Goal: Answer question/provide support: Answer question/provide support

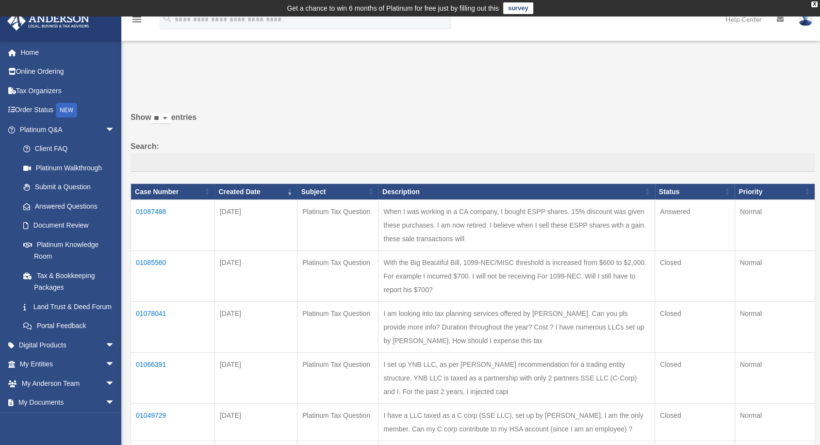
click at [154, 211] on td "01087488" at bounding box center [173, 225] width 84 height 51
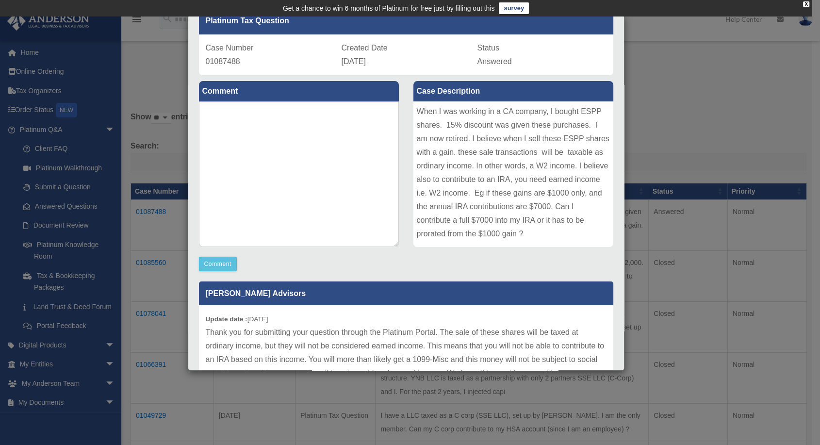
scroll to position [108, 0]
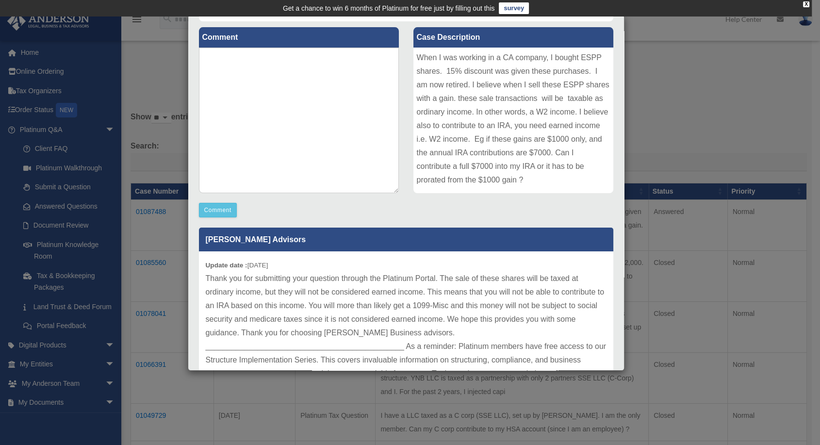
click at [781, 225] on div "Case Detail × Platinum Tax Question Case Number 01087488 Created Date [DATE] St…" at bounding box center [410, 222] width 820 height 445
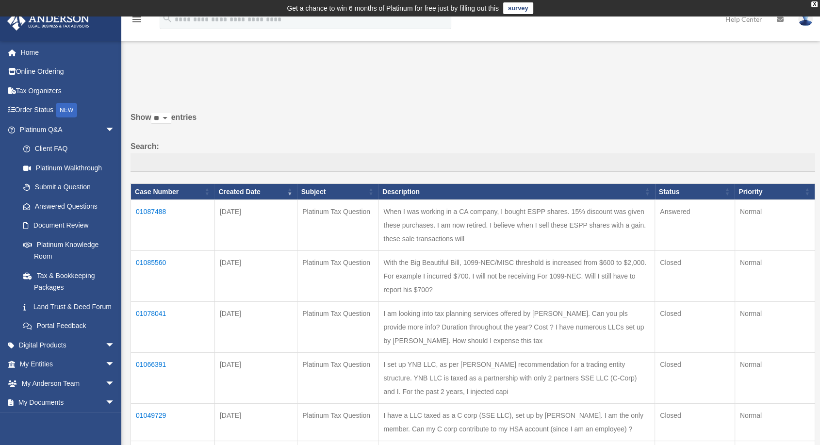
click at [161, 208] on td "01087488" at bounding box center [173, 225] width 84 height 51
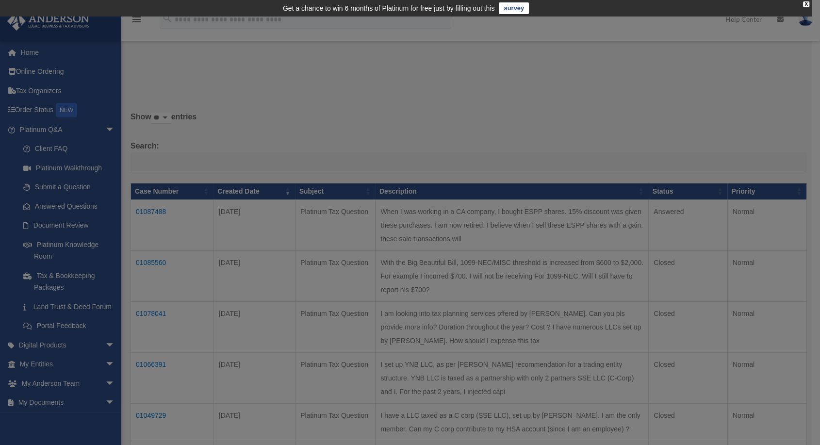
scroll to position [0, 0]
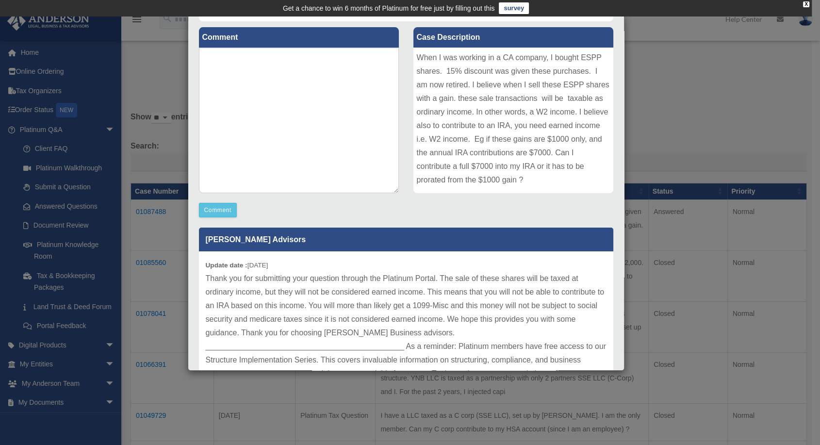
scroll to position [162, 0]
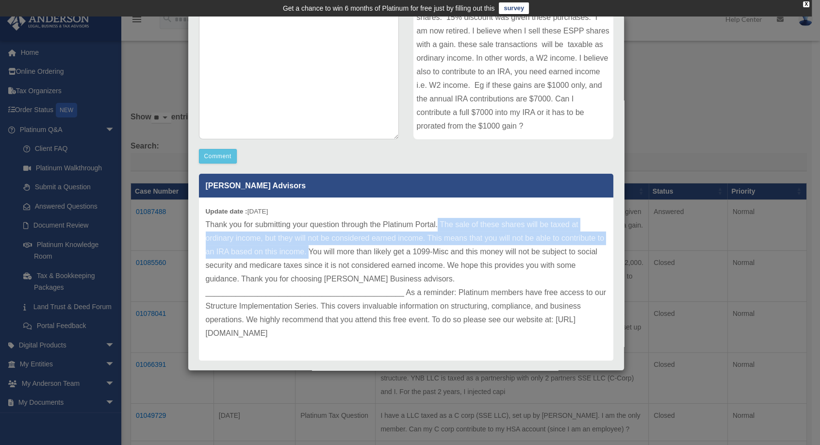
drag, startPoint x: 438, startPoint y: 223, endPoint x: 316, endPoint y: 256, distance: 126.0
click at [316, 256] on p "Thank you for submitting your question through the Platinum Portal. The sale of…" at bounding box center [406, 279] width 401 height 122
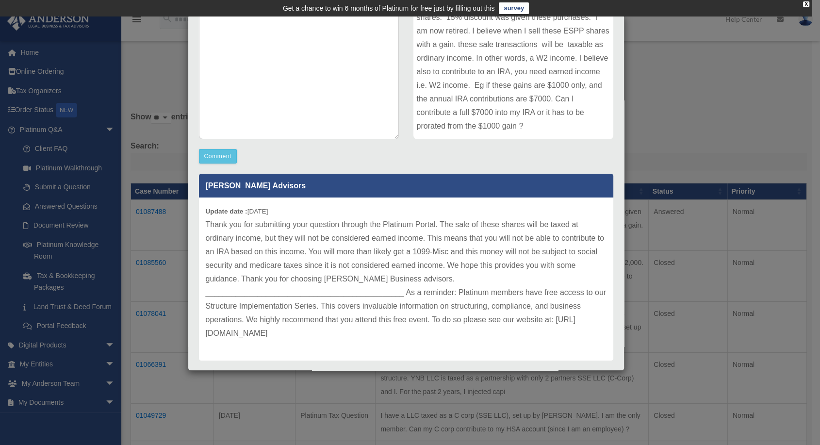
click at [523, 202] on div "Update date : [DATE] Thank you for submitting your question through the Platinu…" at bounding box center [406, 278] width 414 height 163
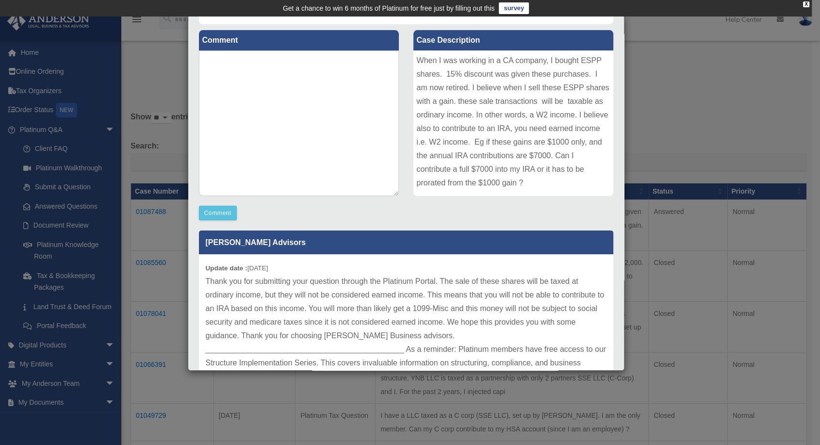
scroll to position [54, 0]
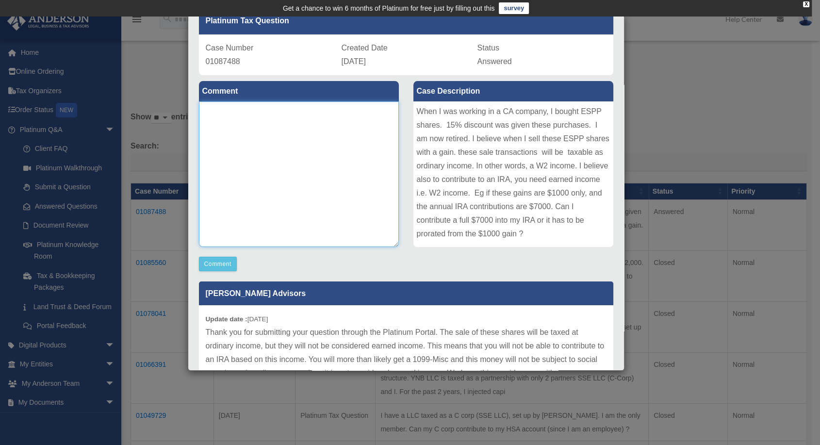
click at [241, 181] on textarea at bounding box center [299, 174] width 200 height 146
type textarea "**********"
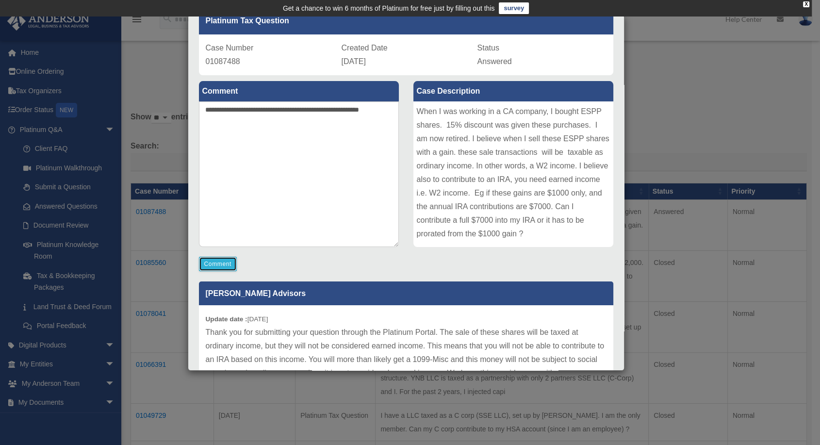
click at [220, 260] on button "Comment" at bounding box center [218, 264] width 38 height 15
